Goal: Transaction & Acquisition: Purchase product/service

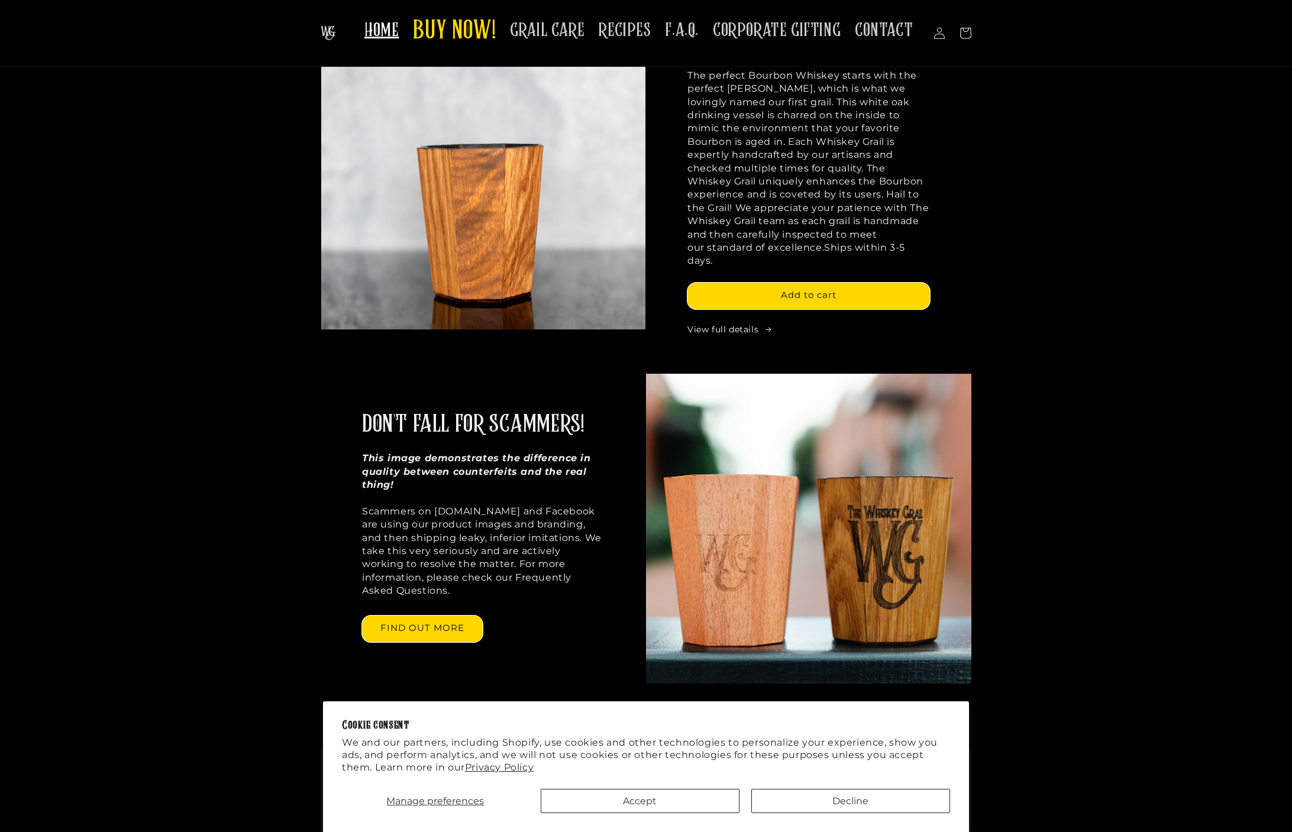
scroll to position [269, 0]
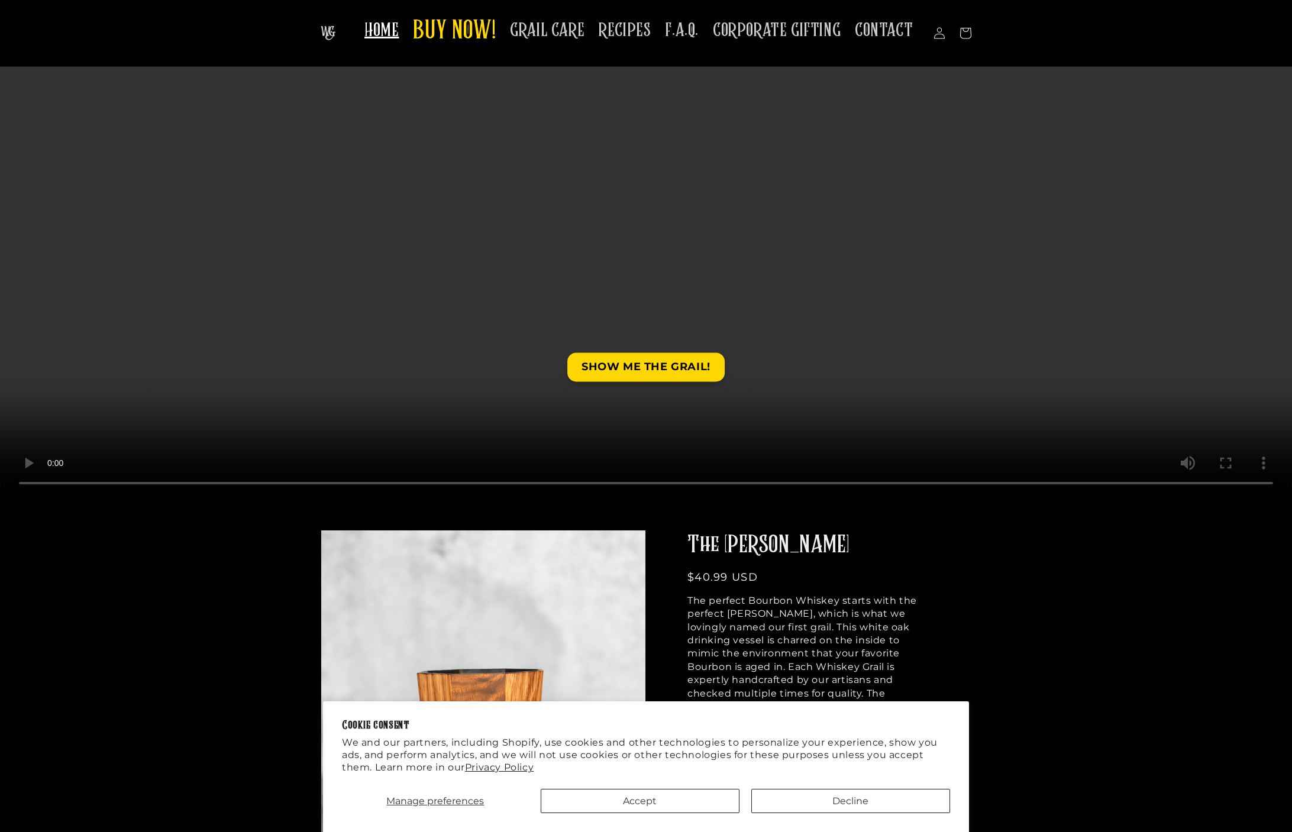
click at [747, 542] on h2 "The Mash Bill" at bounding box center [808, 545] width 243 height 31
click at [462, 36] on span "BUY NOW!" at bounding box center [454, 31] width 83 height 33
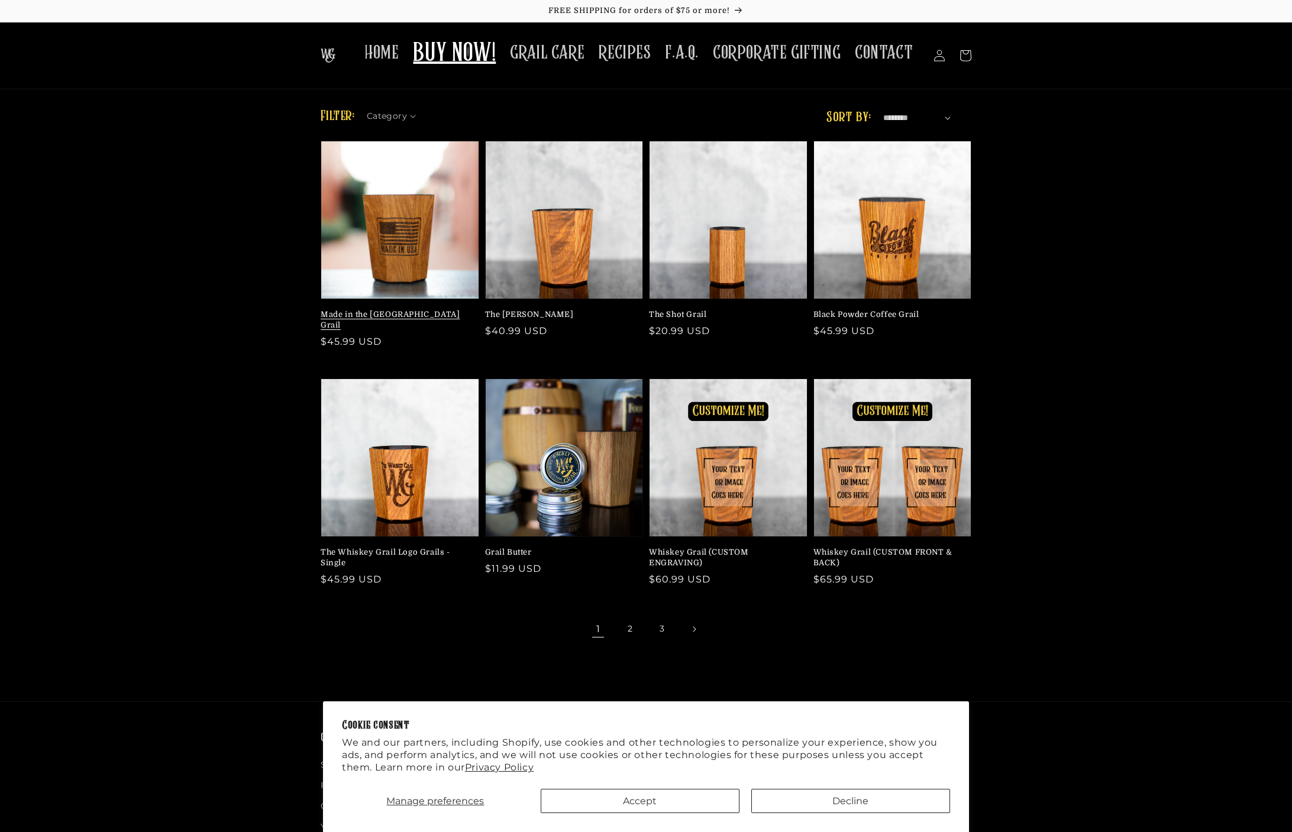
click at [447, 309] on link "Made in the [GEOGRAPHIC_DATA] Grail" at bounding box center [396, 319] width 151 height 21
click at [457, 309] on link "Made in the [GEOGRAPHIC_DATA] Grail" at bounding box center [396, 319] width 151 height 21
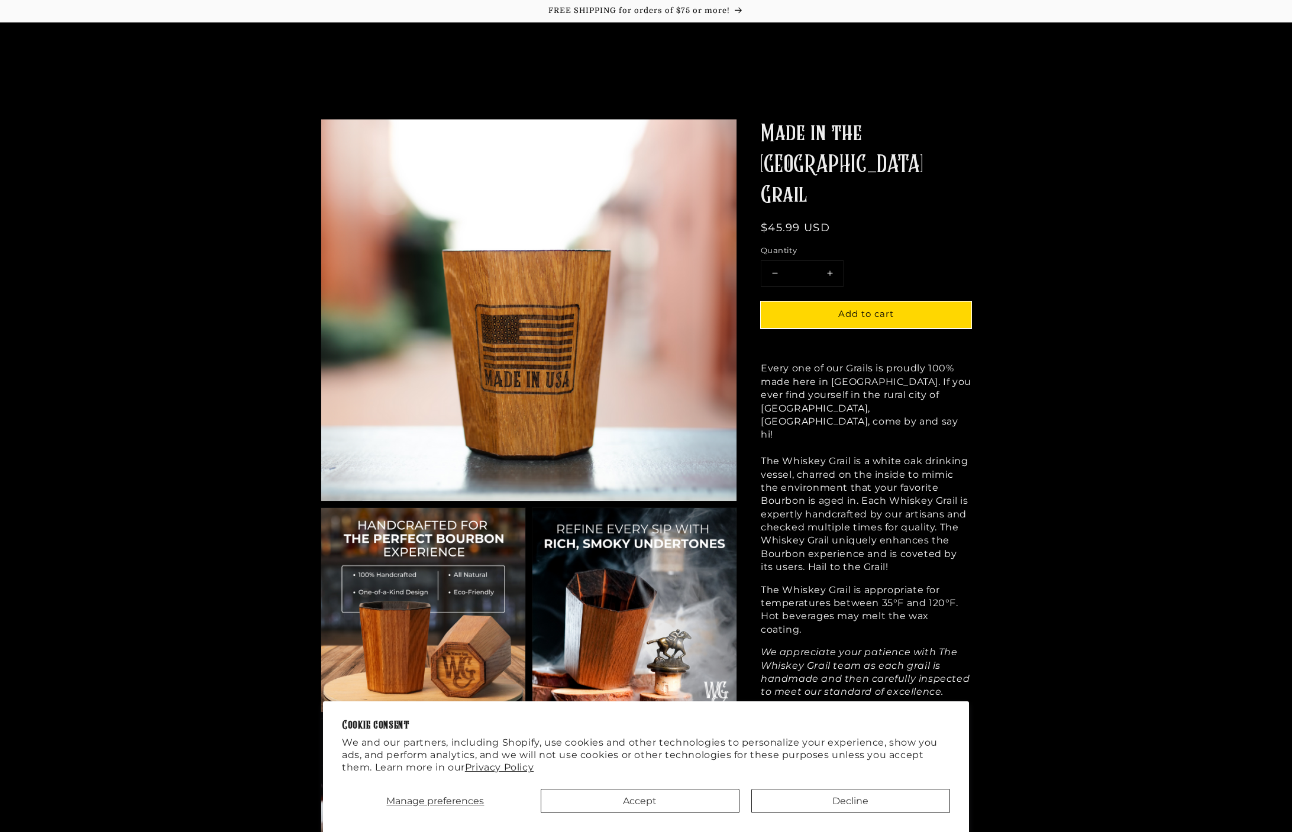
scroll to position [148, 0]
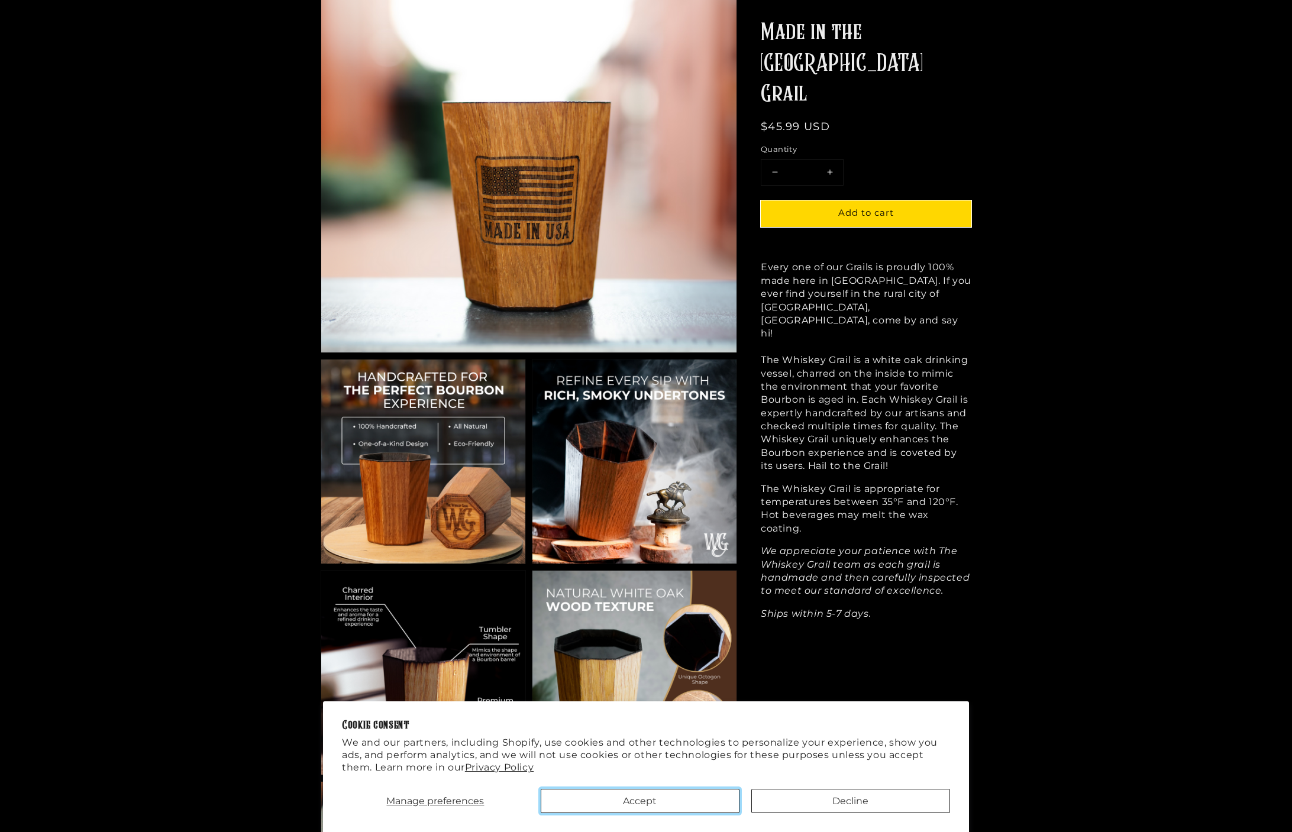
click at [719, 806] on button "Accept" at bounding box center [640, 801] width 199 height 24
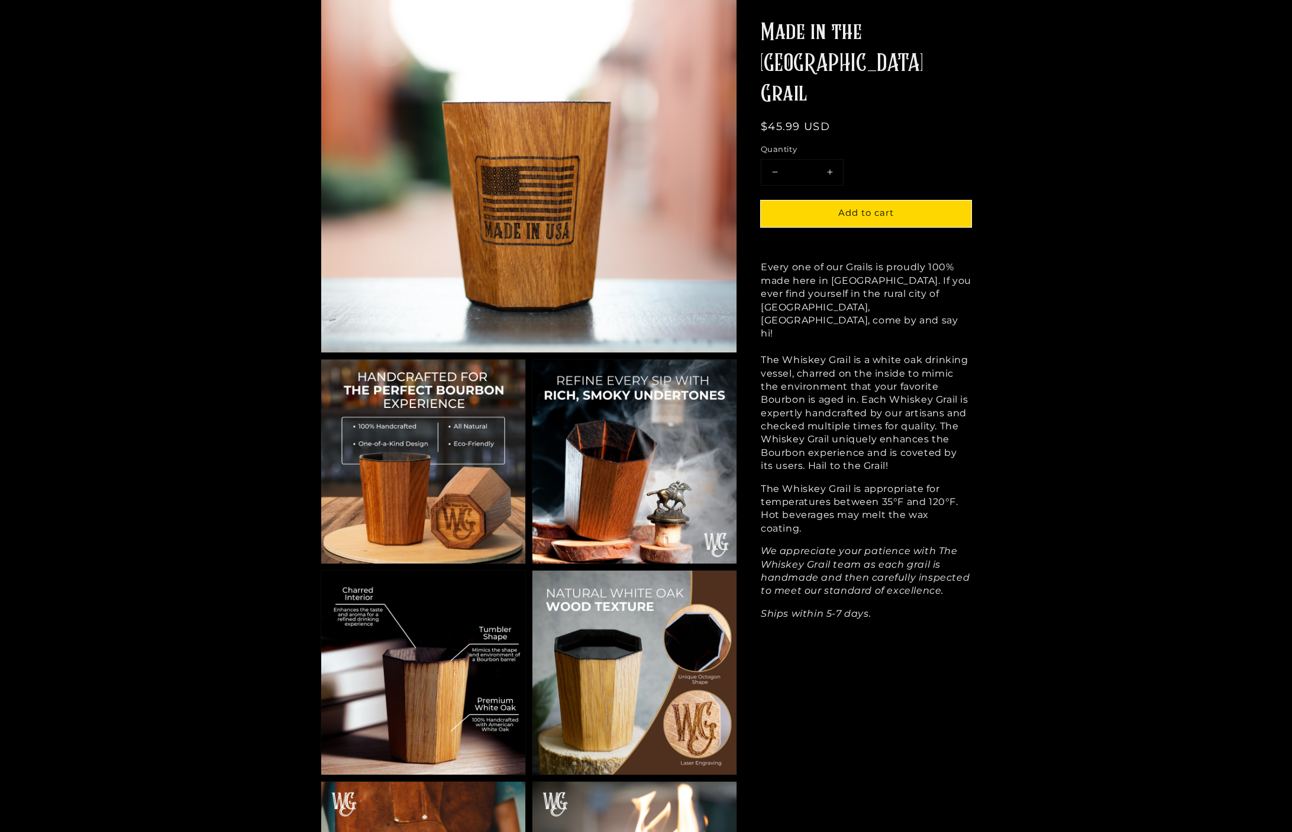
click at [383, 524] on img at bounding box center [423, 462] width 204 height 204
click at [463, 500] on img at bounding box center [423, 462] width 204 height 204
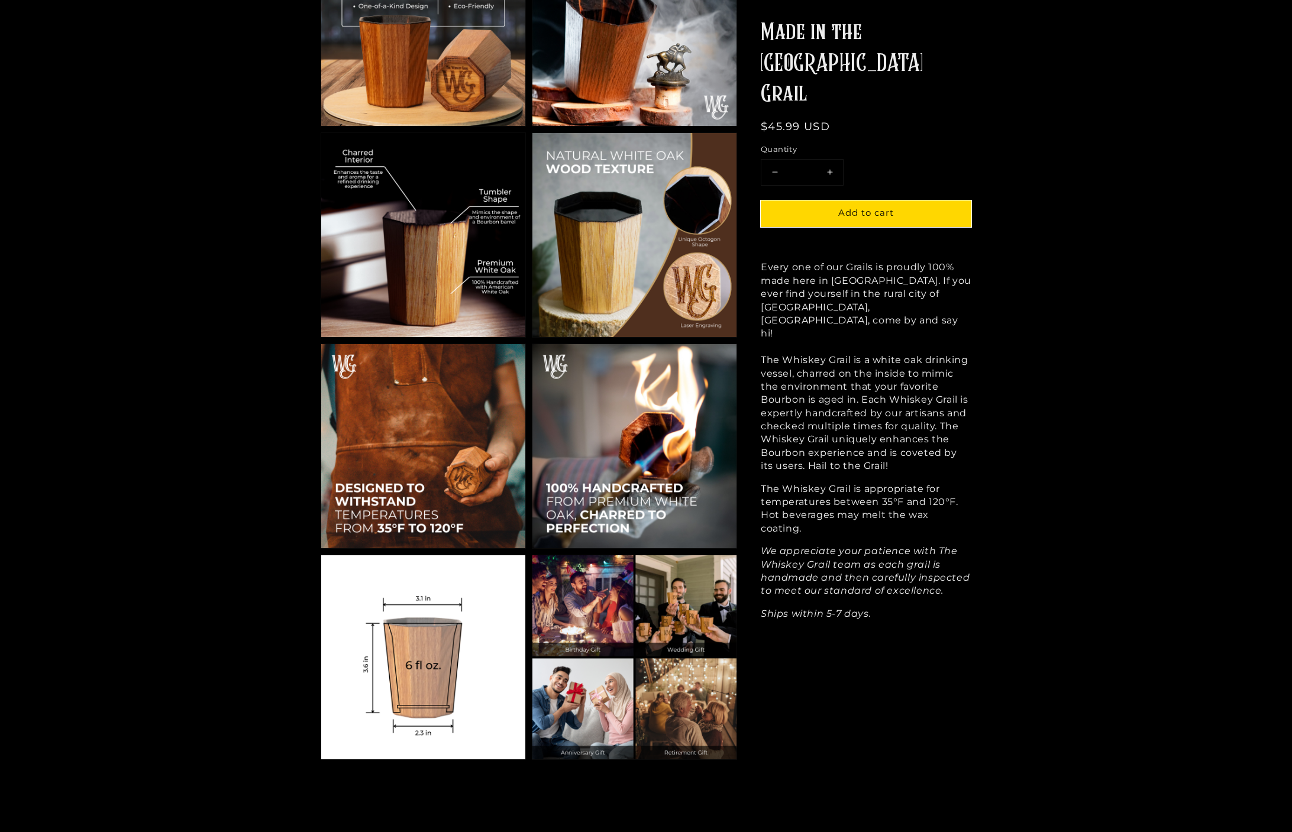
scroll to position [608, 0]
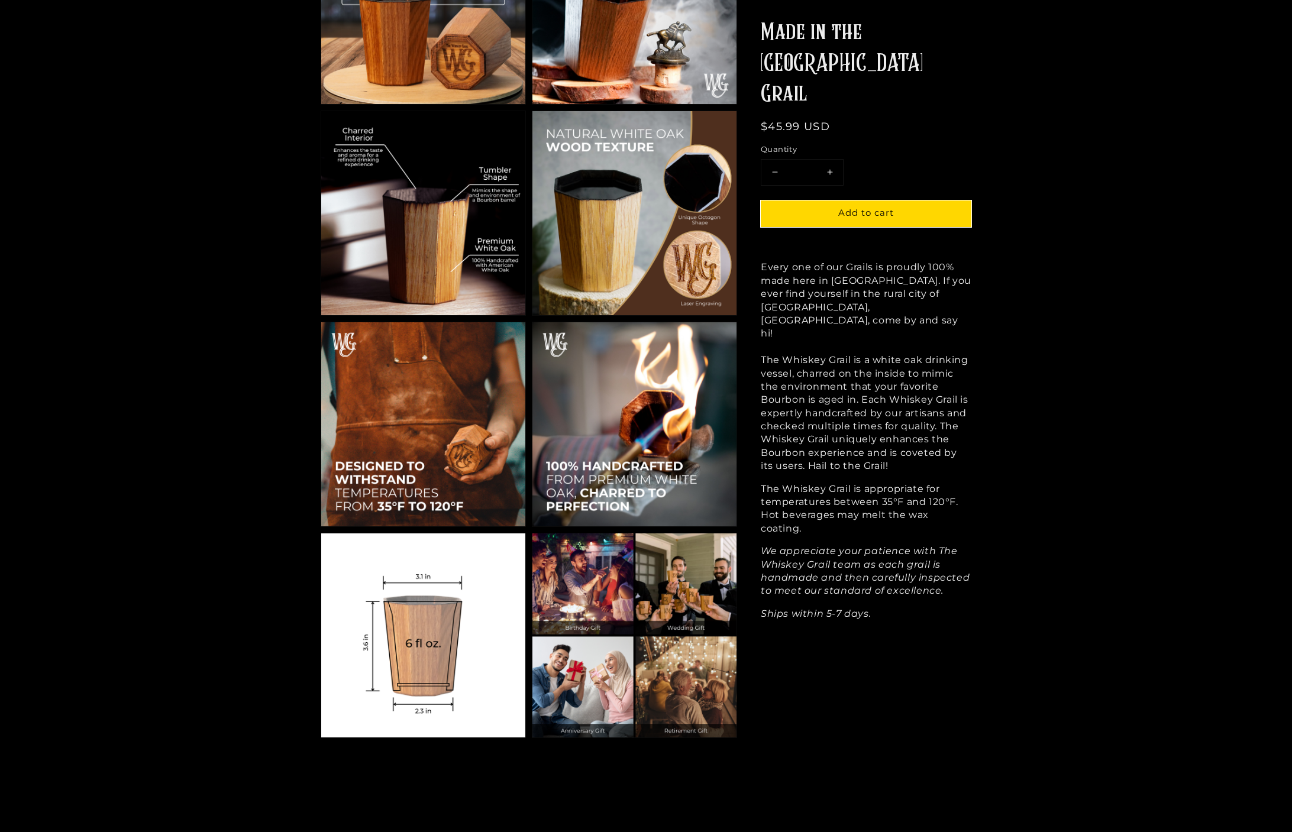
click at [632, 449] on img at bounding box center [634, 424] width 204 height 204
click at [626, 435] on img at bounding box center [634, 424] width 204 height 204
